Goal: Task Accomplishment & Management: Manage account settings

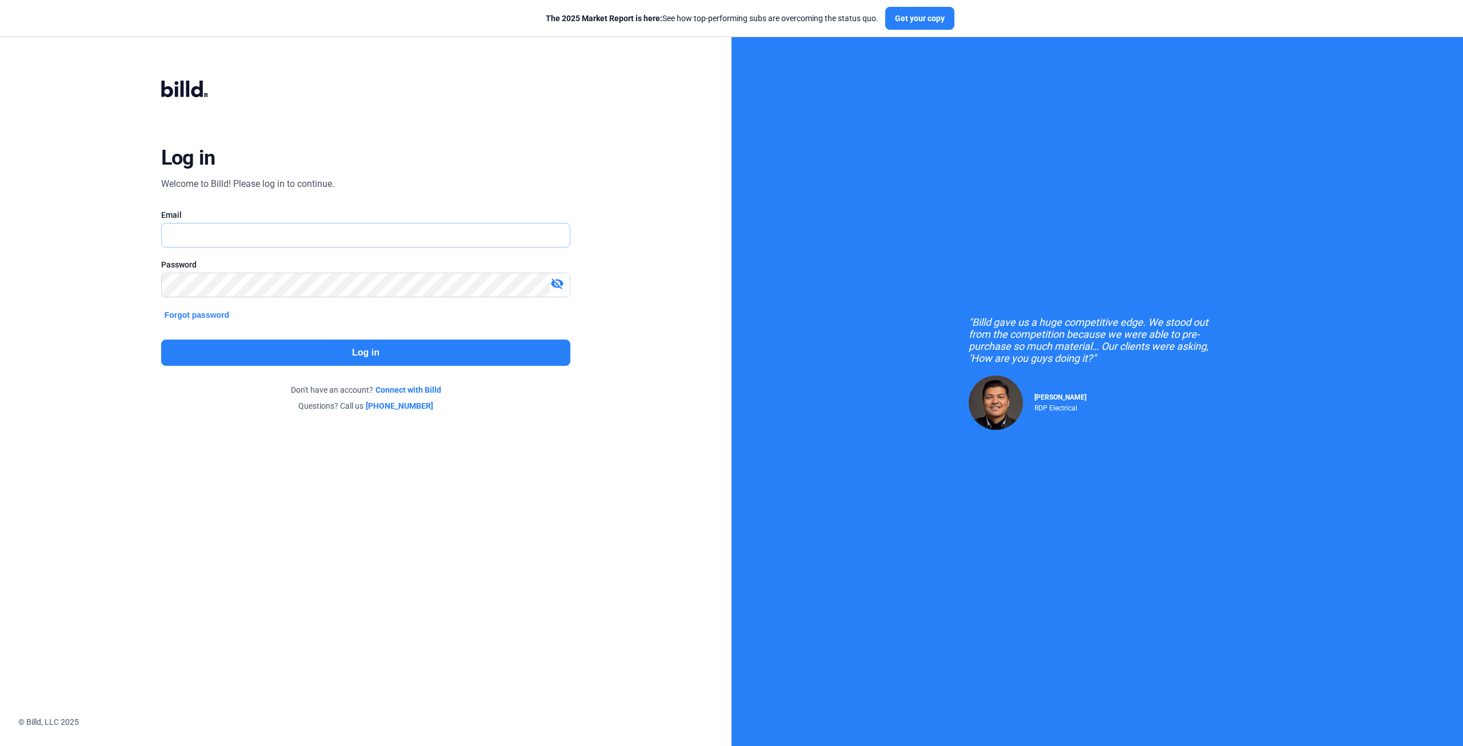
type input "[EMAIL_ADDRESS][DOMAIN_NAME]"
click at [269, 351] on button "Log in" at bounding box center [366, 352] width 410 height 26
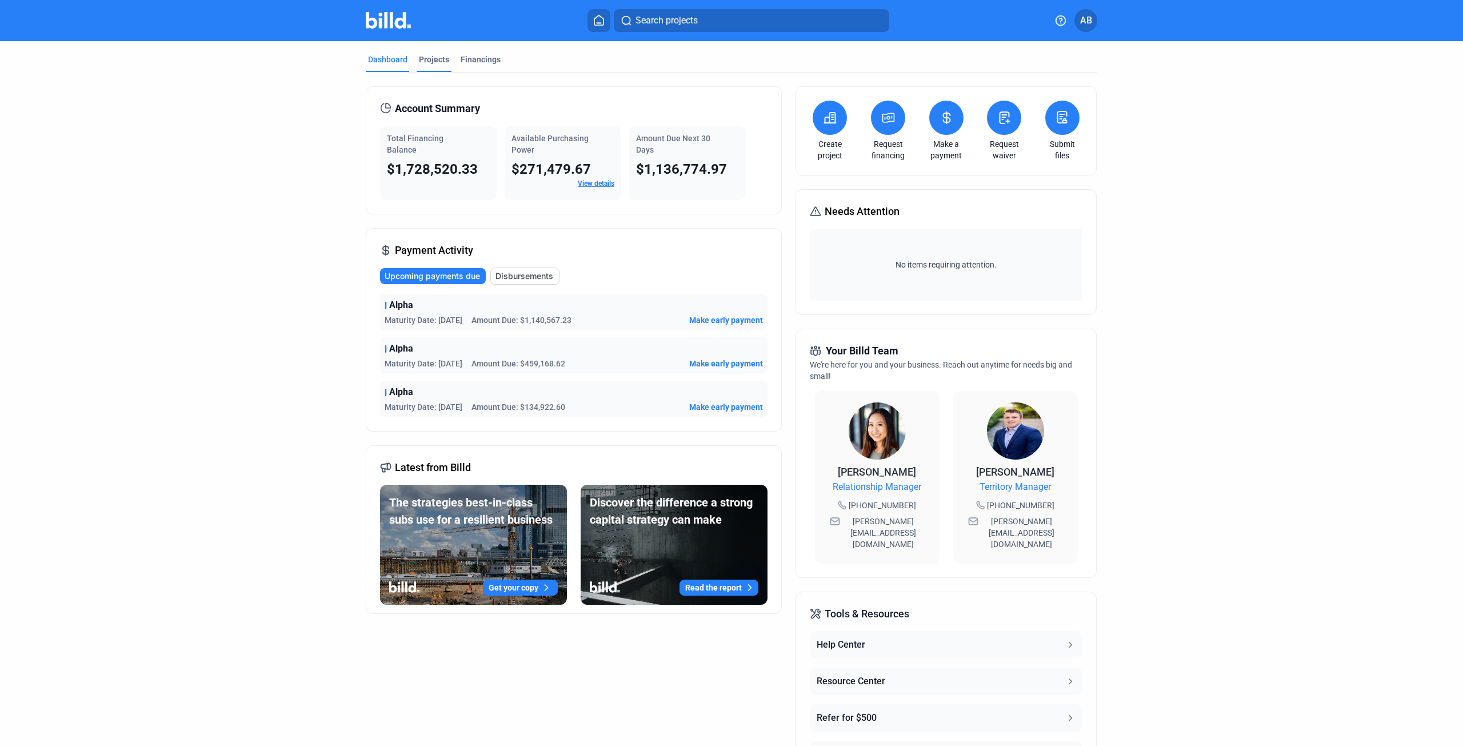
click at [433, 59] on div "Projects" at bounding box center [434, 59] width 30 height 11
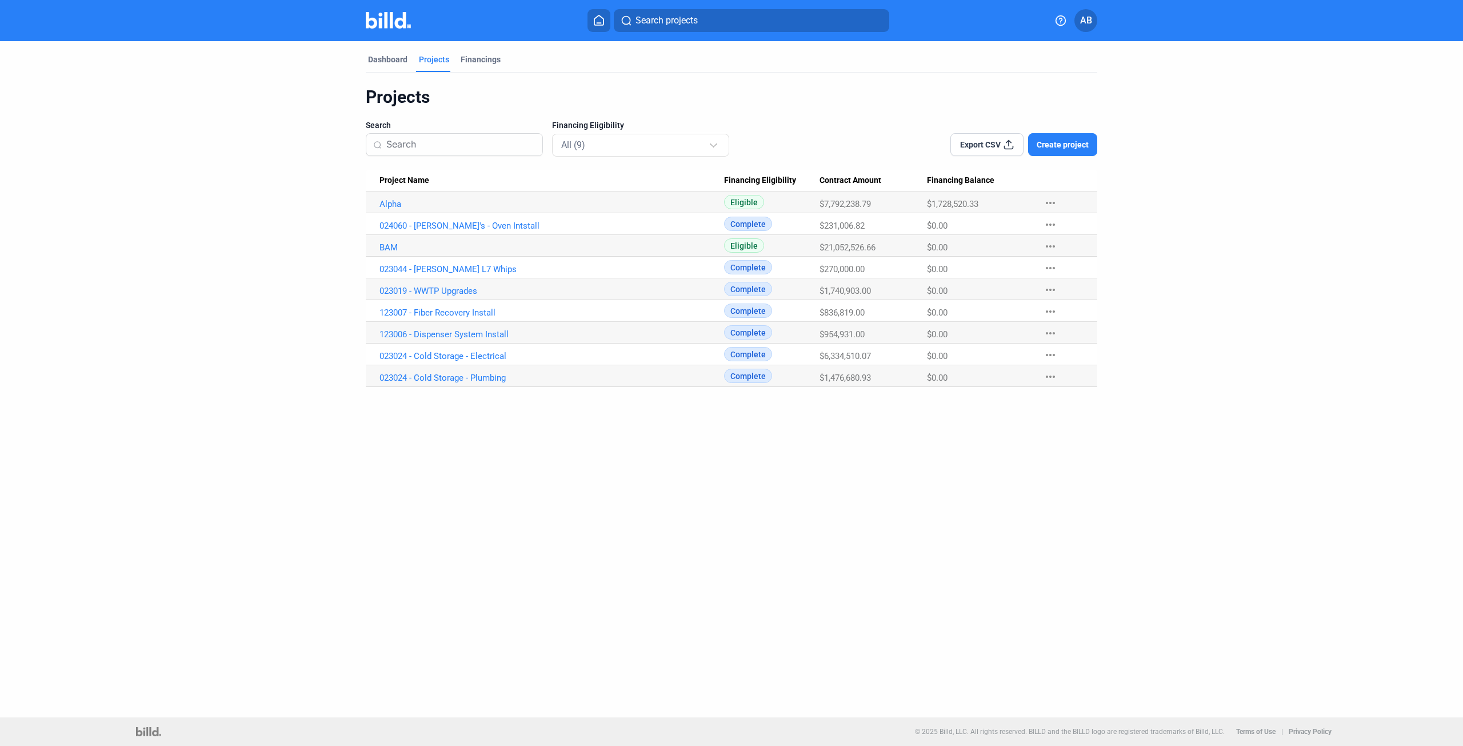
click at [398, 210] on Name "Alpha" at bounding box center [545, 202] width 358 height 22
click at [398, 208] on link "Alpha" at bounding box center [551, 204] width 344 height 10
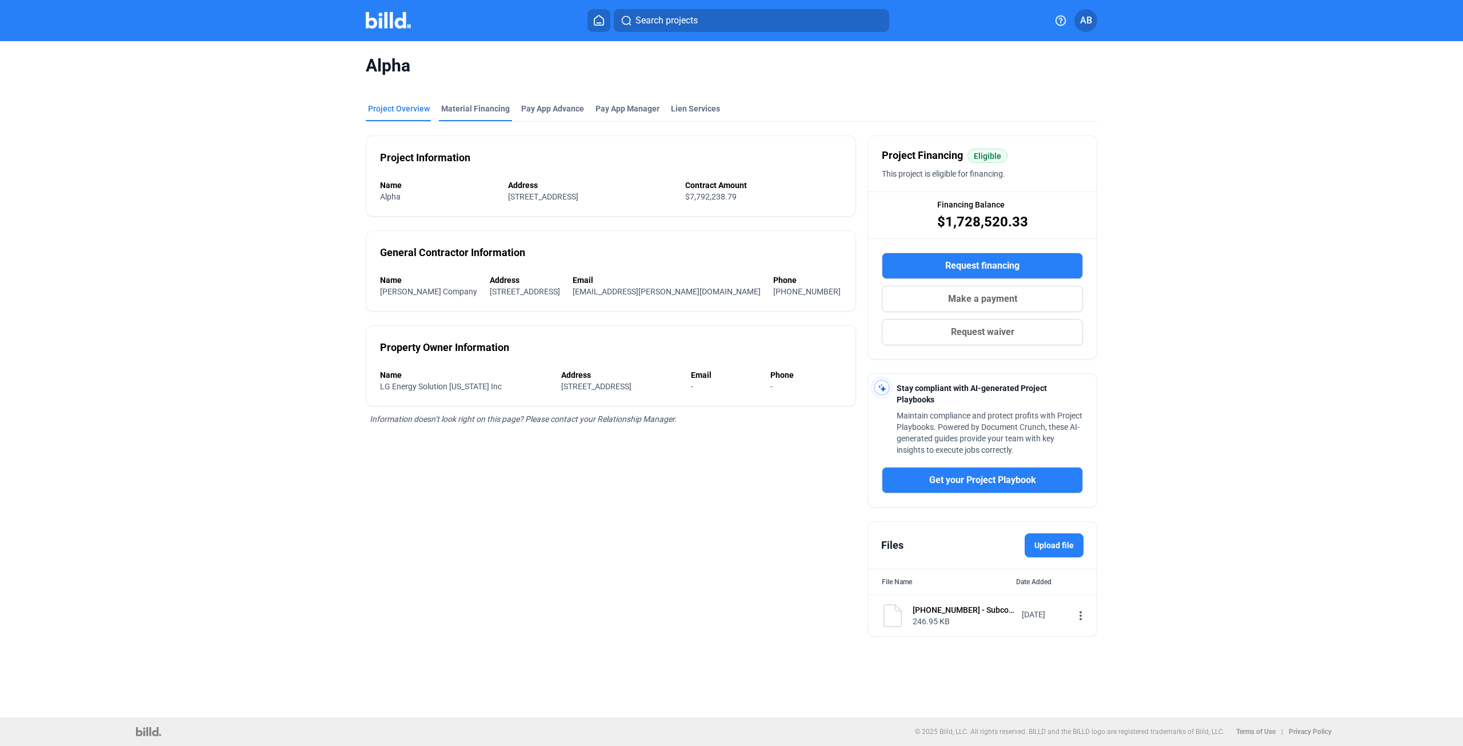
click at [458, 111] on div "Material Financing" at bounding box center [475, 108] width 69 height 11
